Goal: Use online tool/utility: Utilize a website feature to perform a specific function

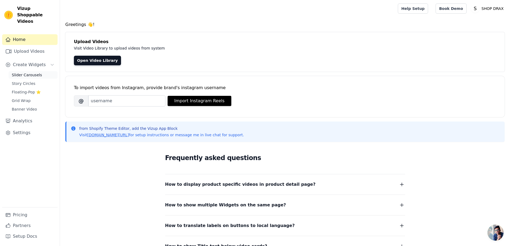
click at [46, 71] on link "Slider Carousels" at bounding box center [33, 74] width 49 height 7
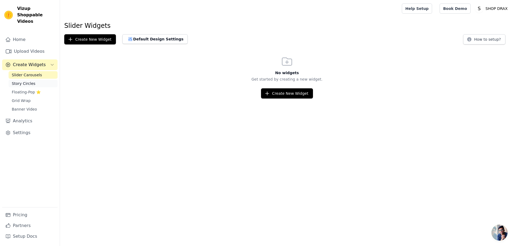
click at [24, 80] on link "Story Circles" at bounding box center [33, 83] width 49 height 7
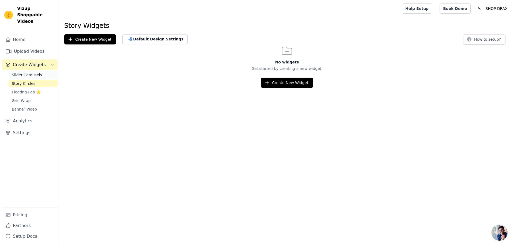
click at [41, 71] on link "Slider Carousels" at bounding box center [33, 74] width 49 height 7
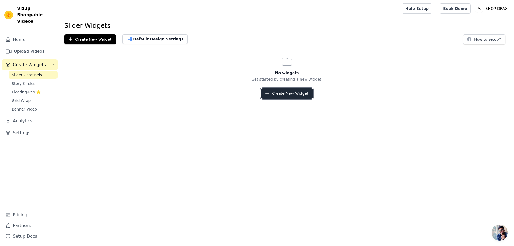
click at [285, 94] on button "Create New Widget" at bounding box center [287, 93] width 52 height 10
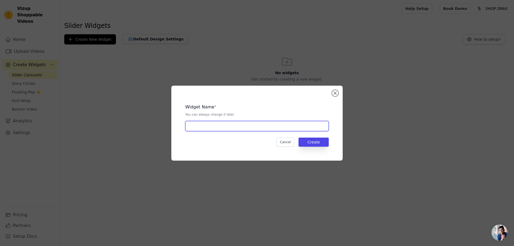
click at [242, 129] on input "text" at bounding box center [256, 126] width 143 height 10
type input "test"
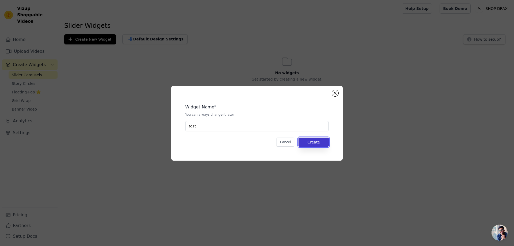
click at [310, 139] on button "Create" at bounding box center [313, 142] width 30 height 9
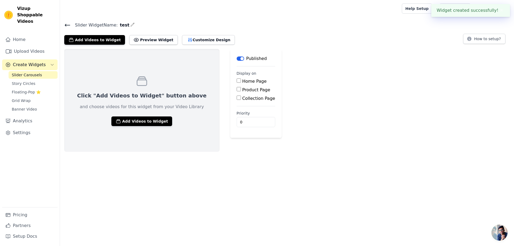
click at [242, 91] on label "Product Page" at bounding box center [256, 89] width 28 height 5
click at [237, 91] on input "Product Page" at bounding box center [239, 89] width 4 height 4
checkbox input "true"
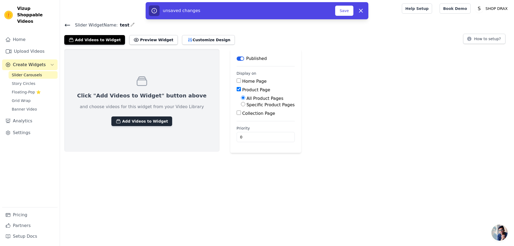
click at [151, 121] on button "Add Videos to Widget" at bounding box center [141, 121] width 61 height 10
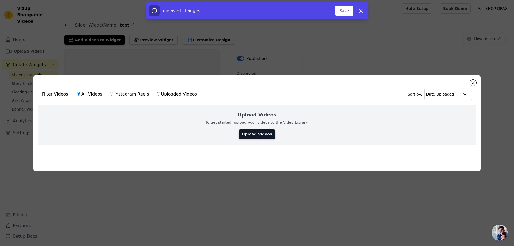
click at [169, 94] on label "Uploaded Videos" at bounding box center [176, 94] width 41 height 7
click at [160, 94] on input "Uploaded Videos" at bounding box center [158, 93] width 3 height 3
radio input "true"
click at [474, 80] on button "Close modal" at bounding box center [473, 83] width 6 height 6
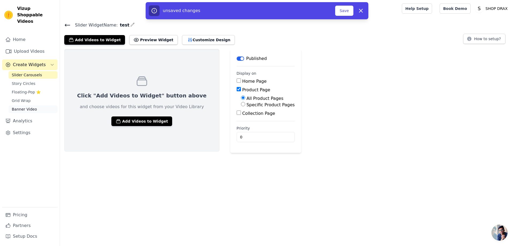
click at [45, 105] on link "Banner Video" at bounding box center [33, 108] width 49 height 7
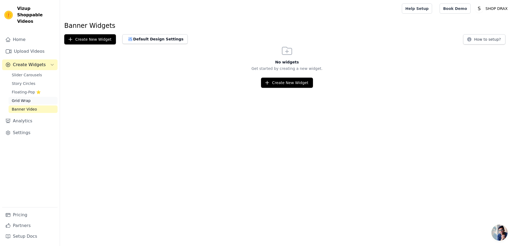
click at [39, 97] on link "Grid Wrap" at bounding box center [33, 100] width 49 height 7
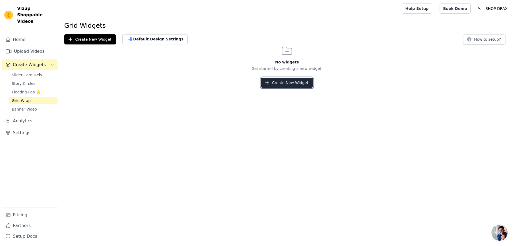
click at [306, 85] on button "Create New Widget" at bounding box center [287, 83] width 52 height 10
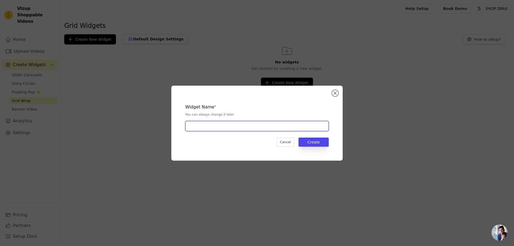
click at [254, 123] on input "text" at bounding box center [256, 126] width 143 height 10
type input "re"
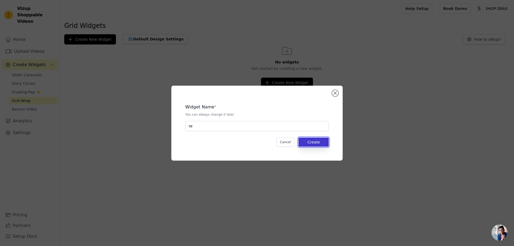
click at [307, 139] on button "Create" at bounding box center [313, 142] width 30 height 9
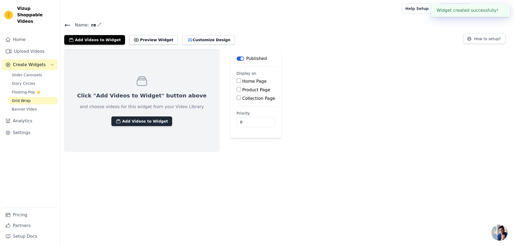
click at [141, 120] on button "Add Videos to Widget" at bounding box center [141, 121] width 61 height 10
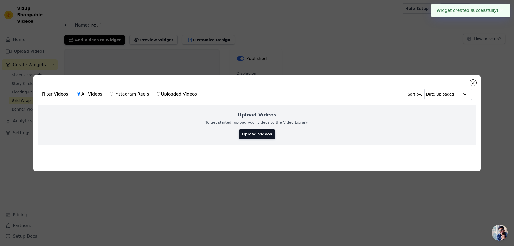
click at [329, 39] on div "Filter Videos: All Videos Instagram Reels Uploaded Videos Sort by: Date Uploade…" at bounding box center [257, 123] width 514 height 246
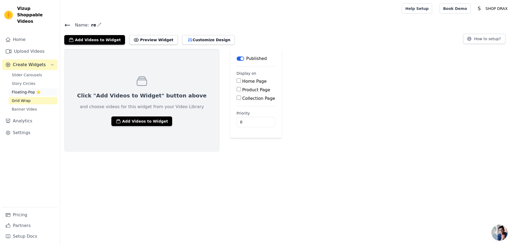
click at [29, 89] on span "Floating-Pop ⭐" at bounding box center [26, 91] width 29 height 5
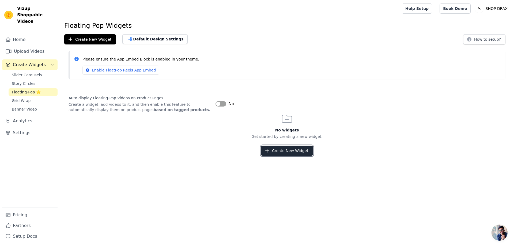
click at [288, 154] on button "Create New Widget" at bounding box center [287, 151] width 52 height 10
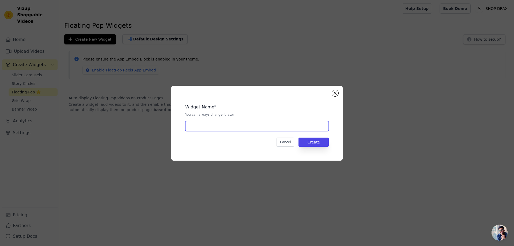
click at [307, 128] on input "text" at bounding box center [256, 126] width 143 height 10
type input "test"
drag, startPoint x: 337, startPoint y: 149, endPoint x: 321, endPoint y: 148, distance: 15.8
click at [332, 149] on div "Widget Name * You can always change it later test Cancel Create" at bounding box center [256, 123] width 171 height 75
click at [320, 148] on div "Widget Name * You can always change it later test Cancel Create" at bounding box center [257, 123] width 154 height 58
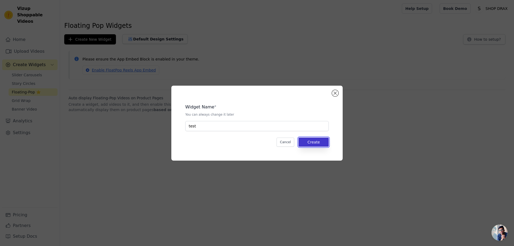
click at [317, 146] on button "Create" at bounding box center [313, 142] width 30 height 9
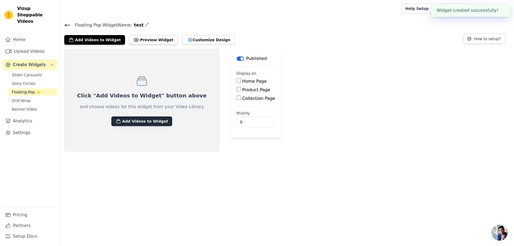
drag, startPoint x: 277, startPoint y: 0, endPoint x: 144, endPoint y: 119, distance: 178.2
click at [144, 119] on button "Add Videos to Widget" at bounding box center [141, 121] width 61 height 10
